Goal: Information Seeking & Learning: Learn about a topic

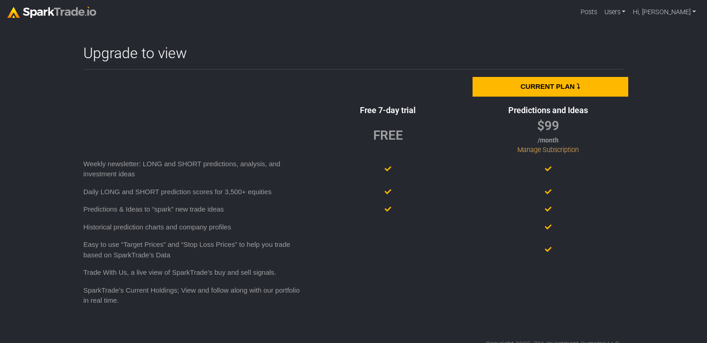
click at [387, 136] on div "FREE" at bounding box center [388, 135] width 30 height 19
click at [248, 109] on div at bounding box center [193, 110] width 229 height 5
click at [401, 148] on div "FREE" at bounding box center [388, 135] width 160 height 39
click at [396, 137] on div "FREE" at bounding box center [388, 135] width 30 height 19
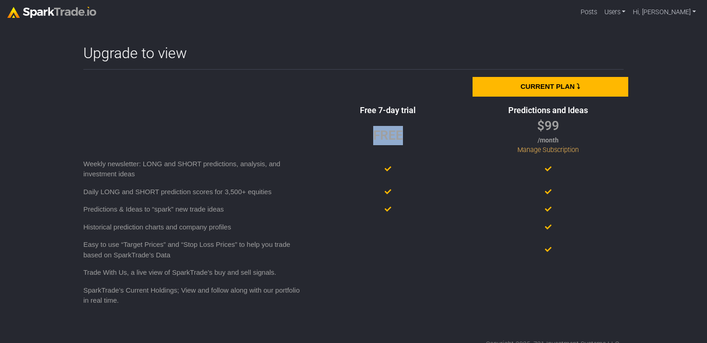
click at [396, 137] on div "FREE" at bounding box center [388, 135] width 30 height 19
click at [395, 219] on div at bounding box center [388, 228] width 160 height 18
click at [530, 229] on div at bounding box center [548, 228] width 160 height 18
click at [503, 257] on div at bounding box center [548, 273] width 160 height 18
drag, startPoint x: 508, startPoint y: 212, endPoint x: 473, endPoint y: 185, distance: 43.7
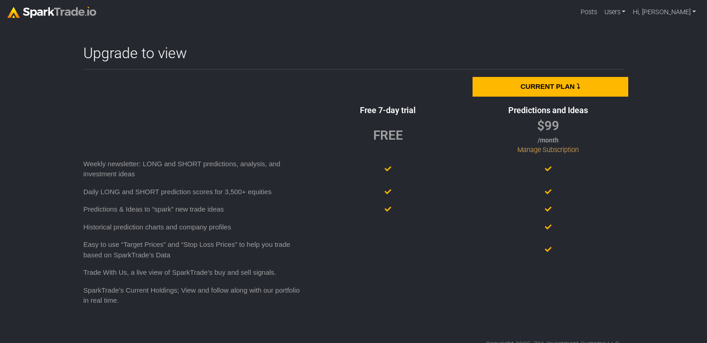
click at [508, 212] on div at bounding box center [548, 210] width 160 height 18
click at [393, 125] on div "FREE" at bounding box center [388, 135] width 160 height 39
click at [475, 257] on div "Upgrade to view How to Use SparkTrade.io × Current Plan ⤵ Free 7-day trial Pred…" at bounding box center [354, 196] width 550 height 305
drag, startPoint x: 459, startPoint y: 242, endPoint x: 407, endPoint y: 148, distance: 106.8
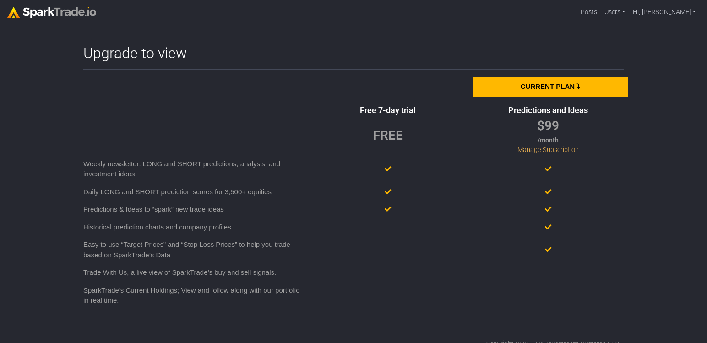
click at [457, 236] on div at bounding box center [388, 250] width 160 height 28
click at [393, 133] on div "FREE" at bounding box center [388, 135] width 30 height 19
copy div "FREE"
click at [309, 257] on div at bounding box center [388, 273] width 160 height 18
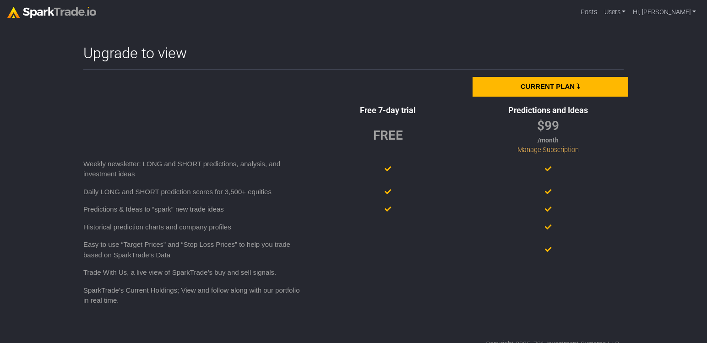
click at [414, 228] on div at bounding box center [388, 228] width 160 height 18
drag, startPoint x: 321, startPoint y: 149, endPoint x: 324, endPoint y: 145, distance: 5.2
click at [322, 148] on div "FREE" at bounding box center [388, 135] width 160 height 39
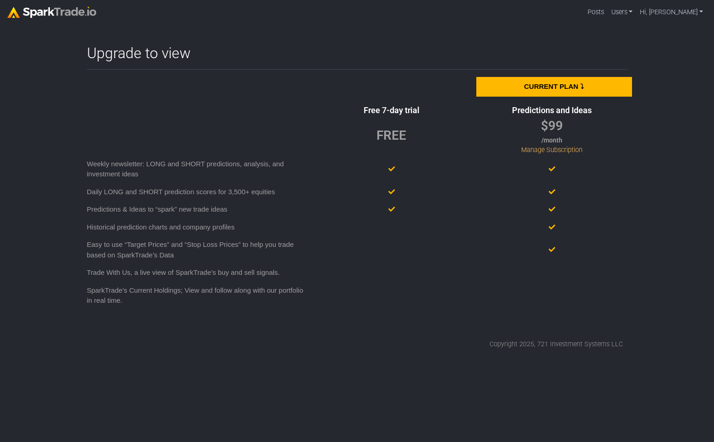
click at [389, 257] on div "Copyright 2025, 721 Investment Systems LLC" at bounding box center [357, 344] width 531 height 10
click at [378, 257] on div at bounding box center [391, 296] width 160 height 28
click at [393, 257] on div at bounding box center [391, 314] width 160 height 8
click at [317, 117] on div "FREE" at bounding box center [391, 135] width 160 height 39
click at [313, 112] on div "Free 7-day trial" at bounding box center [391, 110] width 160 height 12
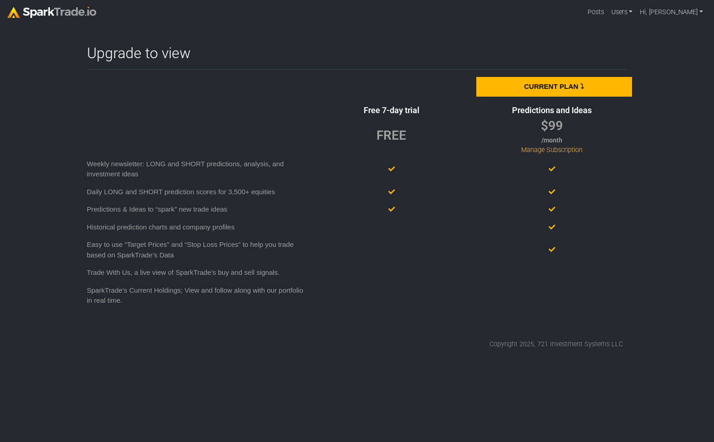
click at [364, 257] on div at bounding box center [391, 314] width 160 height 8
click at [424, 257] on div at bounding box center [391, 250] width 160 height 28
click at [683, 12] on link "Hi, [PERSON_NAME]" at bounding box center [671, 12] width 71 height 17
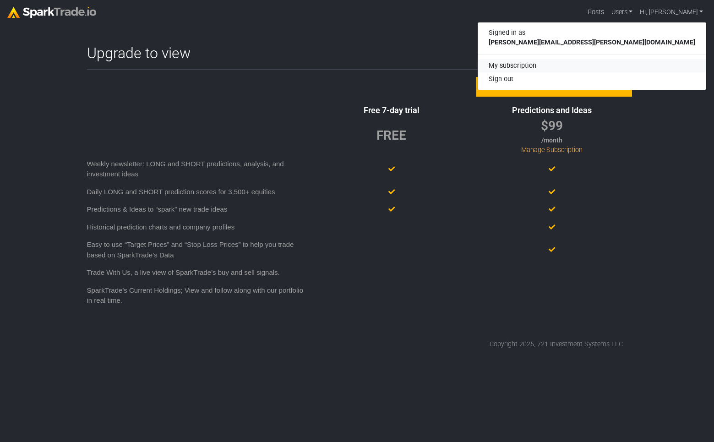
click at [673, 65] on link "My subscription" at bounding box center [592, 66] width 229 height 14
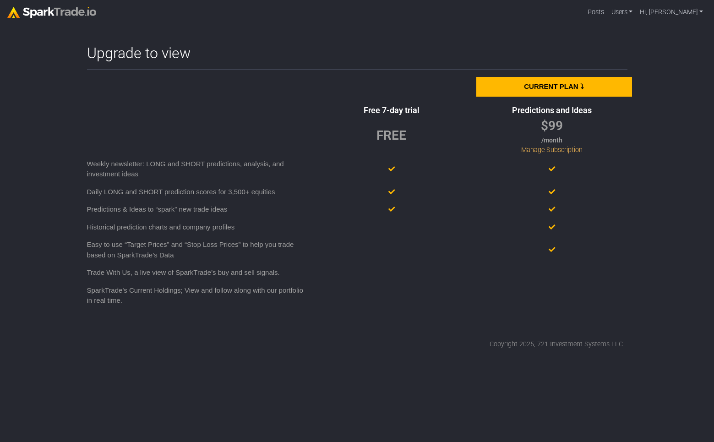
click at [340, 349] on div "Copyright 2025, 721 Investment Systems LLC" at bounding box center [357, 344] width 531 height 10
click at [444, 291] on div at bounding box center [391, 296] width 160 height 28
click at [692, 13] on link "Hi, [PERSON_NAME]" at bounding box center [671, 12] width 71 height 17
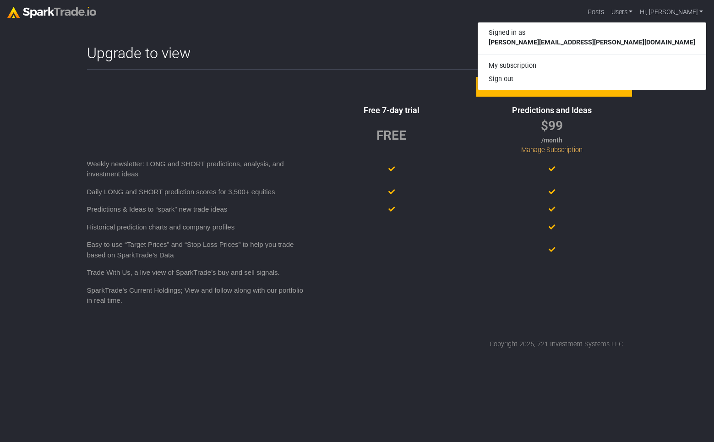
drag, startPoint x: 340, startPoint y: 50, endPoint x: 300, endPoint y: 34, distance: 43.6
click at [339, 49] on div "Upgrade to view" at bounding box center [357, 52] width 541 height 17
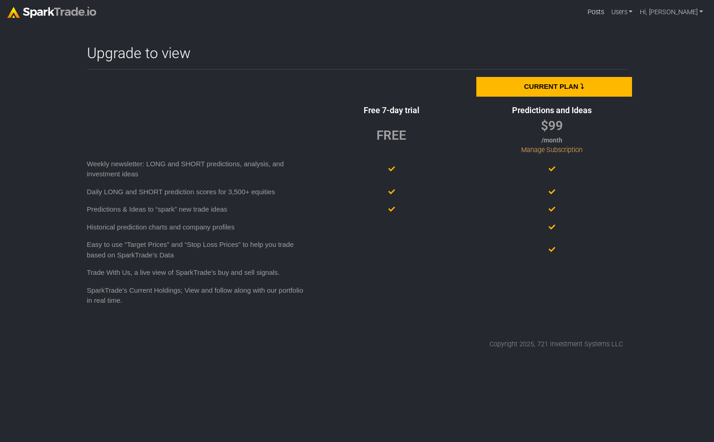
click at [608, 10] on link "Posts" at bounding box center [596, 12] width 24 height 17
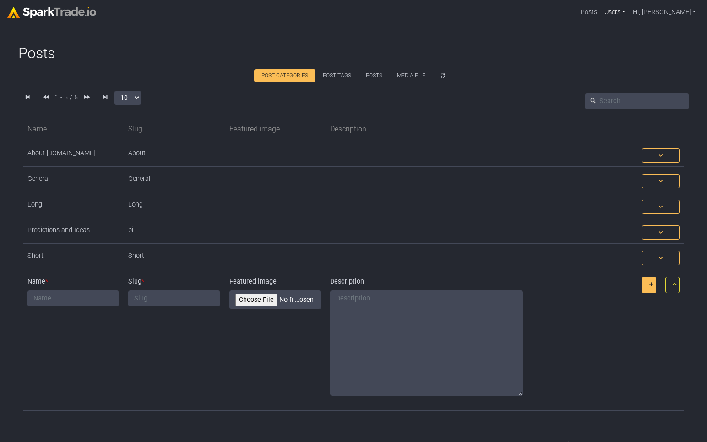
click at [630, 11] on link "Users" at bounding box center [615, 12] width 29 height 17
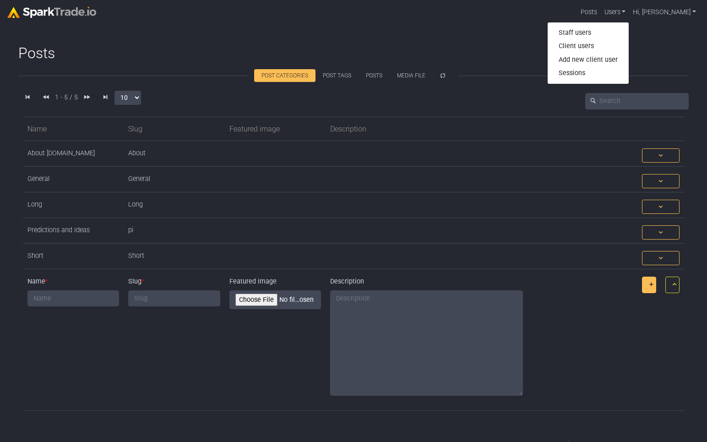
click at [344, 23] on nav "Posts Users Staff users Client users Add new client user Sessions Hi, Eric Sign…" at bounding box center [353, 12] width 707 height 25
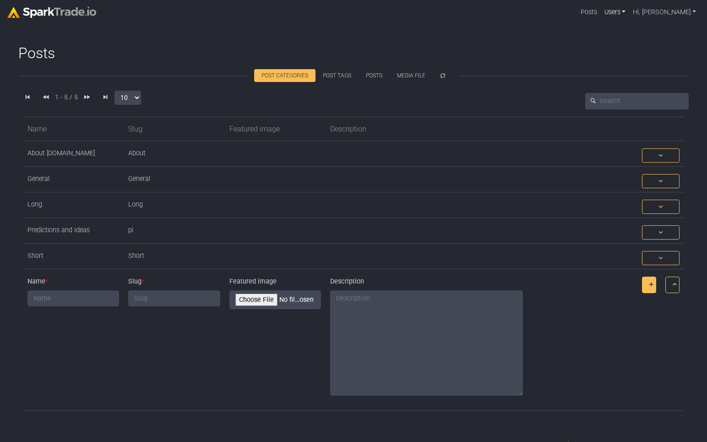
click at [630, 11] on link "Users" at bounding box center [615, 12] width 29 height 17
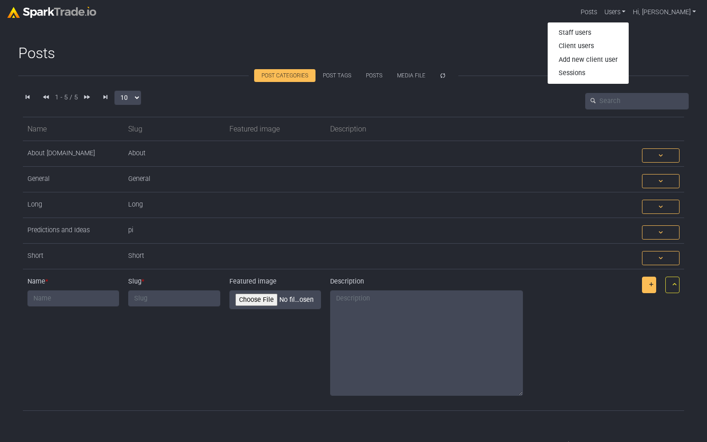
click at [80, 11] on img at bounding box center [51, 12] width 89 height 11
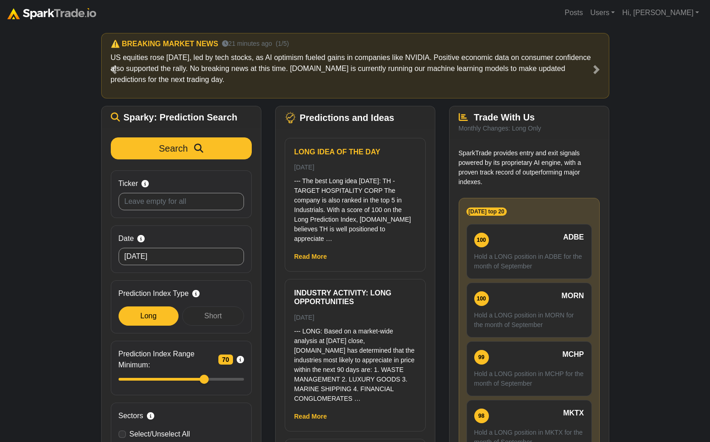
click at [358, 182] on p "--- The best Long idea [DATE]: TH - TARGET HOSPITALITY CORP The company is also…" at bounding box center [356, 209] width 122 height 67
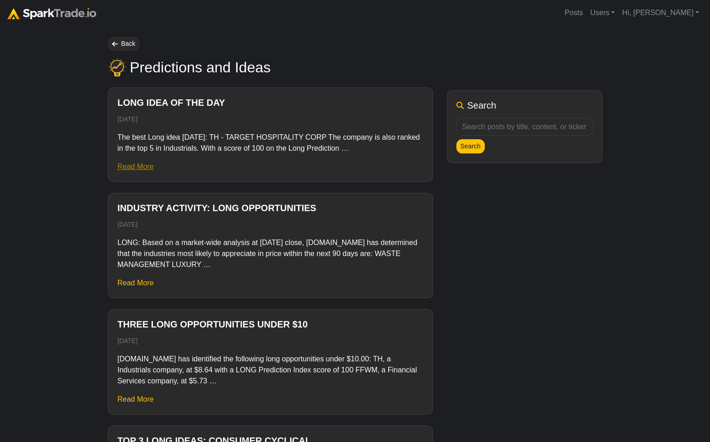
click at [123, 169] on link "Read More" at bounding box center [136, 167] width 36 height 8
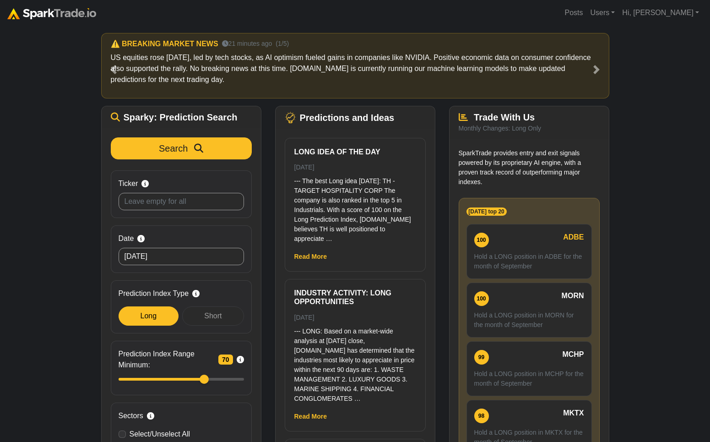
click at [529, 251] on div "100 ADBE Hold a LONG position in ADBE for the month of September" at bounding box center [529, 251] width 125 height 54
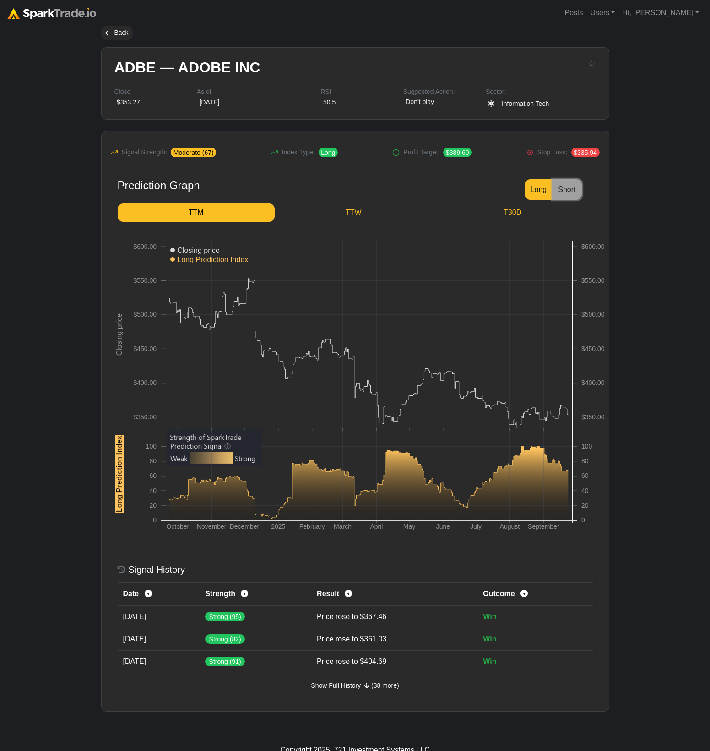
click at [567, 193] on button "Short" at bounding box center [566, 189] width 29 height 21
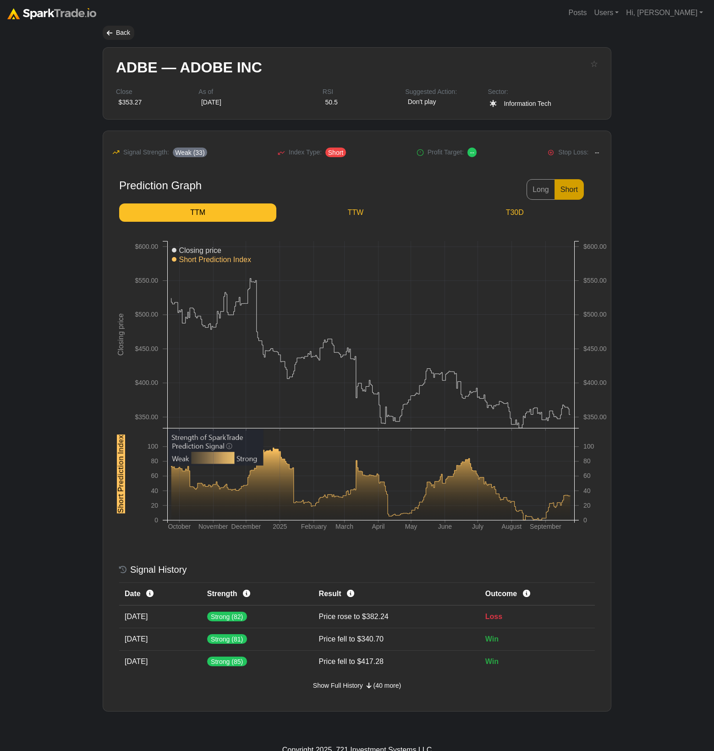
drag, startPoint x: 62, startPoint y: 432, endPoint x: 65, endPoint y: 437, distance: 5.1
click at [63, 436] on body "Posts Users Staff users Client users Add new client user Sessions Hi, [PERSON_N…" at bounding box center [357, 383] width 714 height 766
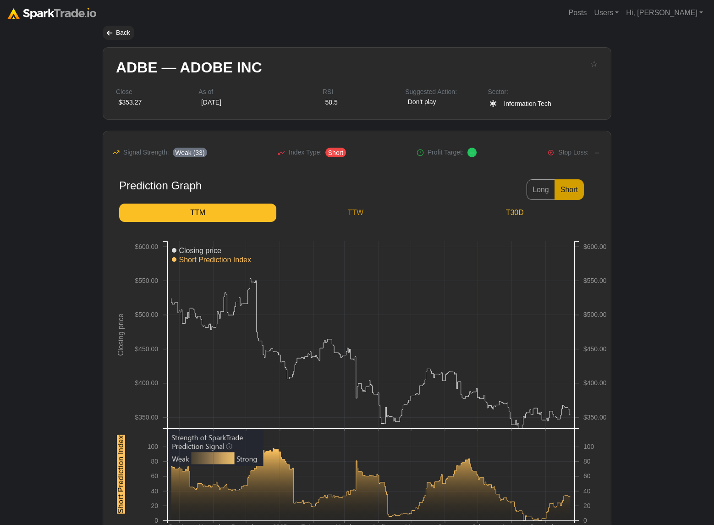
click at [358, 211] on link "TTW" at bounding box center [355, 212] width 158 height 18
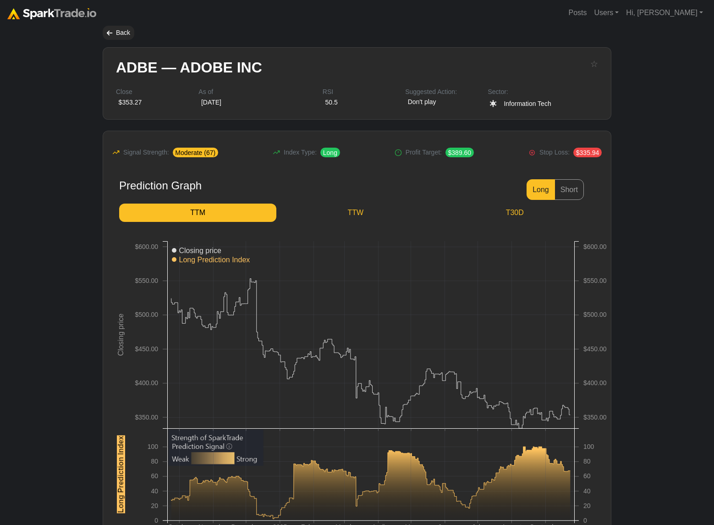
click at [70, 295] on body "Posts Users Staff users Client users Add new client user Sessions Hi, [PERSON_N…" at bounding box center [357, 383] width 714 height 766
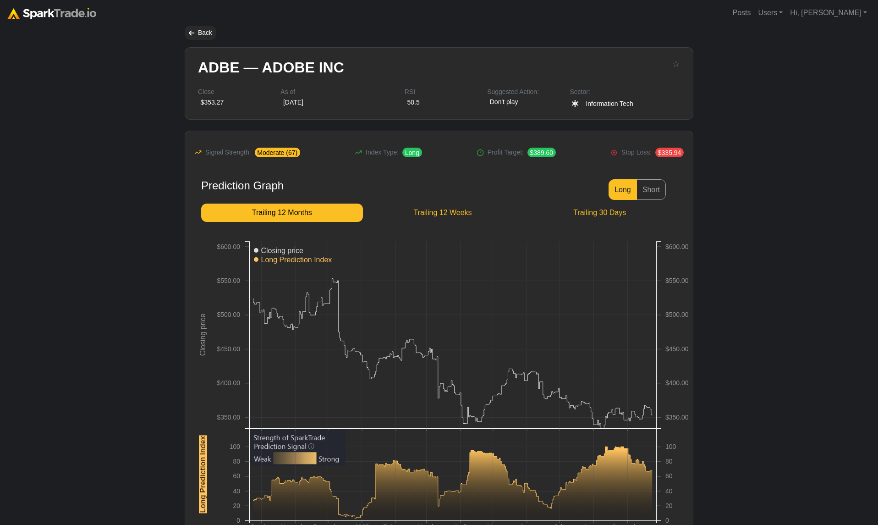
click at [120, 148] on body "Posts Users Staff users Client users Add new client user Sessions Hi, Eric Sign…" at bounding box center [439, 383] width 878 height 766
click at [470, 212] on span "Trailing 12 Weeks" at bounding box center [442, 212] width 145 height 11
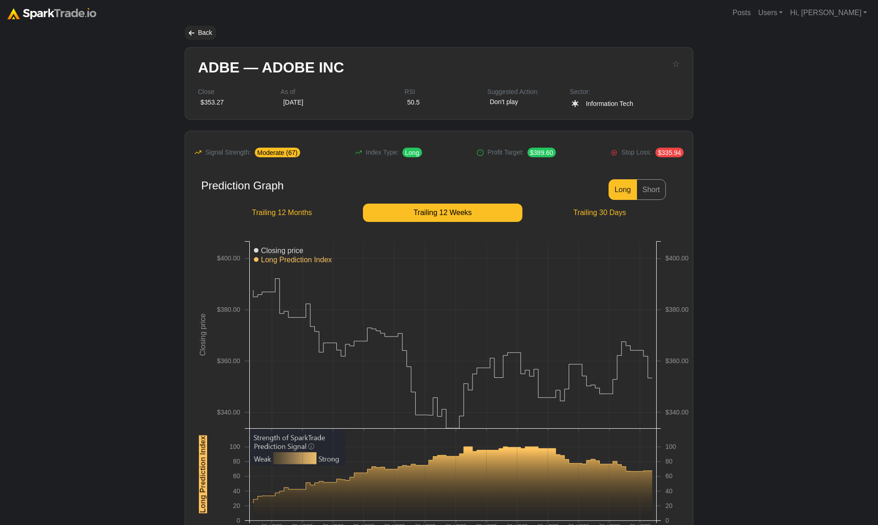
click at [101, 217] on body "Posts Users Staff users Client users Add new client user Sessions Hi, [PERSON_N…" at bounding box center [439, 383] width 878 height 766
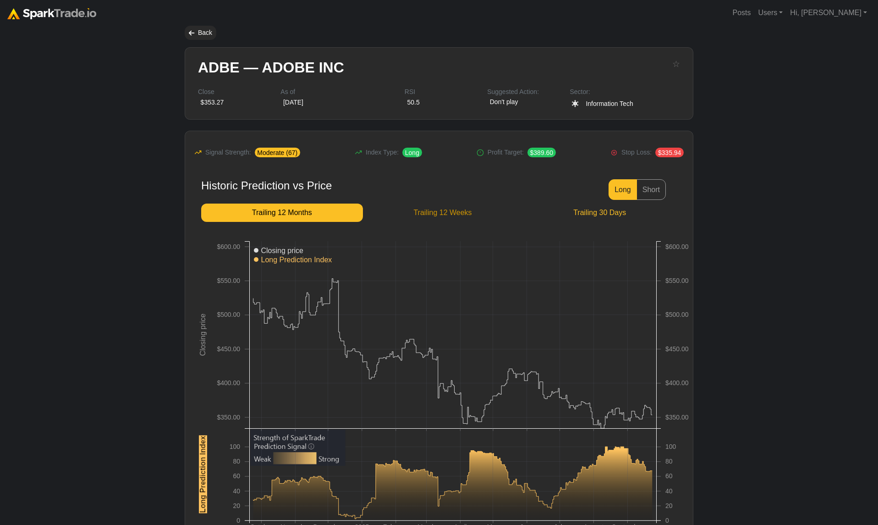
click at [473, 205] on link "TTW Trailing 12 Weeks" at bounding box center [443, 212] width 160 height 18
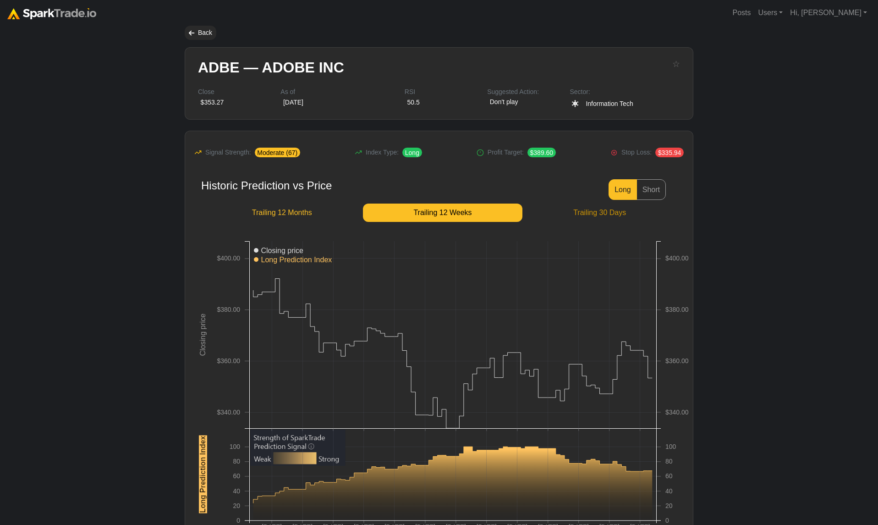
click at [573, 212] on span "Trailing 30 Days" at bounding box center [600, 212] width 140 height 11
